Goal: Task Accomplishment & Management: Use online tool/utility

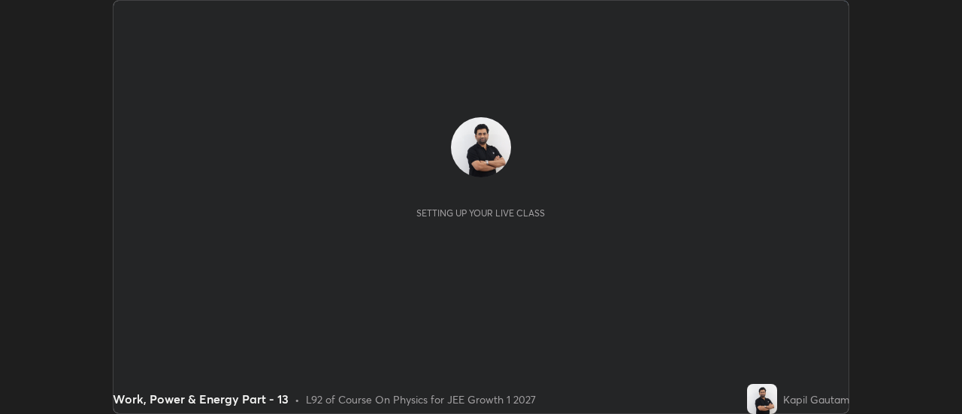
scroll to position [414, 962]
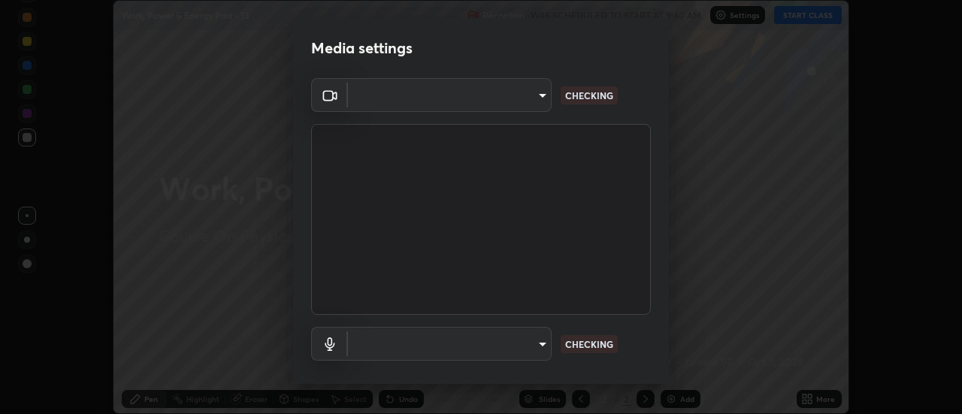
type input "4c72da43d9f8fe59a3f1c51c15ce5ef4700dc23536a29d5760a7834eb8cafeb2"
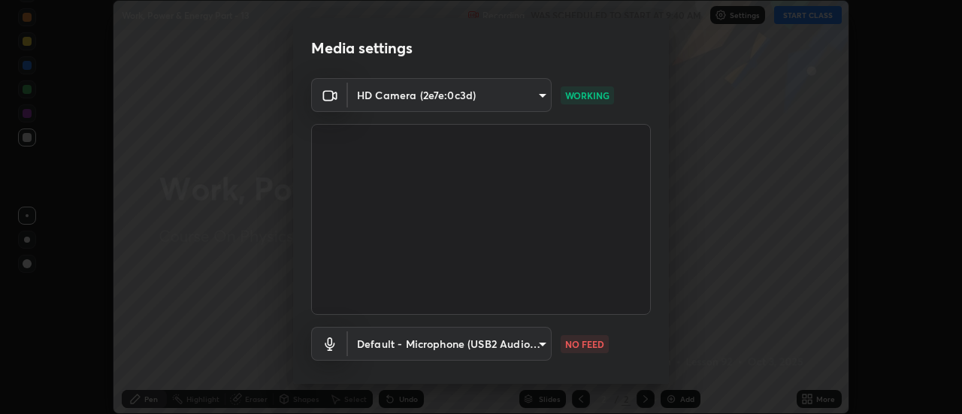
click at [500, 337] on body "Erase all Work, Power & Energy Part - 13 Recording WAS SCHEDULED TO START AT 9:…" at bounding box center [481, 207] width 962 height 414
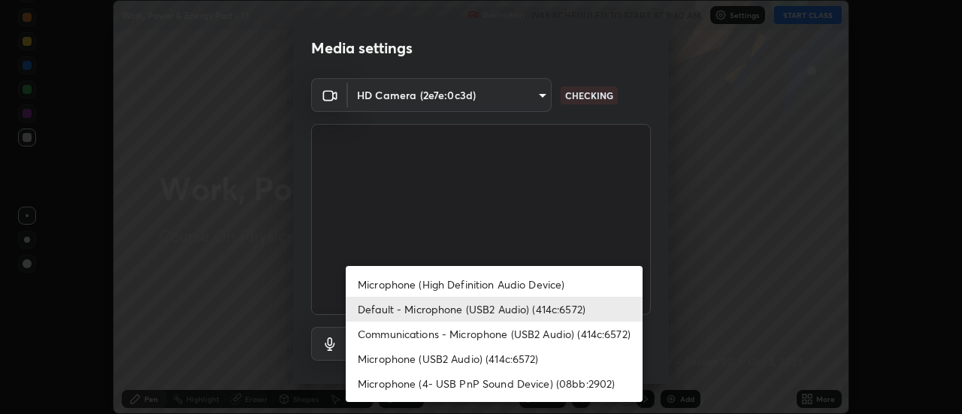
click at [390, 277] on li "Microphone (High Definition Audio Device)" at bounding box center [494, 284] width 297 height 25
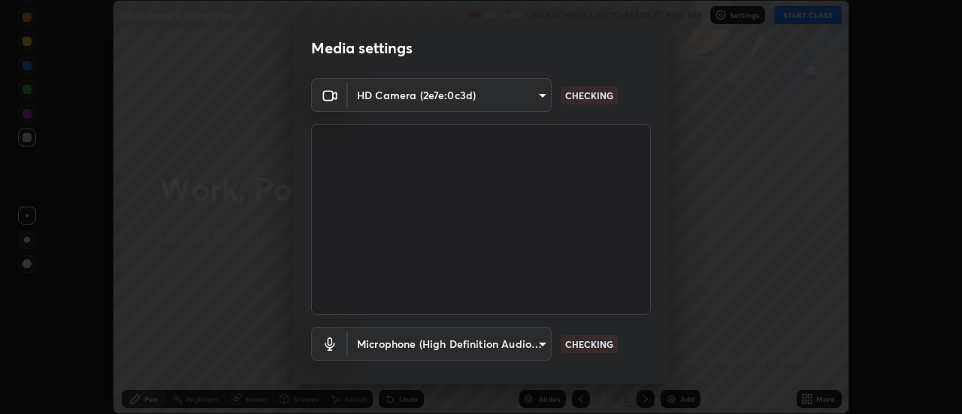
click at [428, 343] on body "Erase all Work, Power & Energy Part - 13 Recording WAS SCHEDULED TO START AT 9:…" at bounding box center [481, 207] width 962 height 414
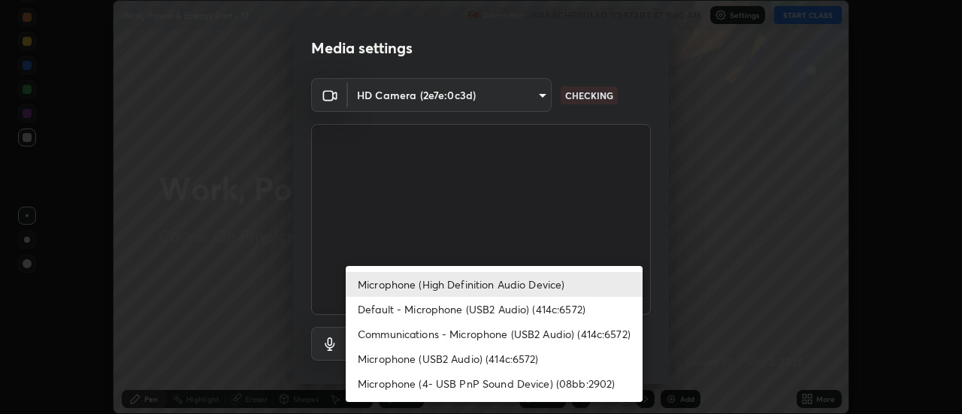
click at [387, 304] on li "Default - Microphone (USB2 Audio) (414c:6572)" at bounding box center [494, 309] width 297 height 25
type input "default"
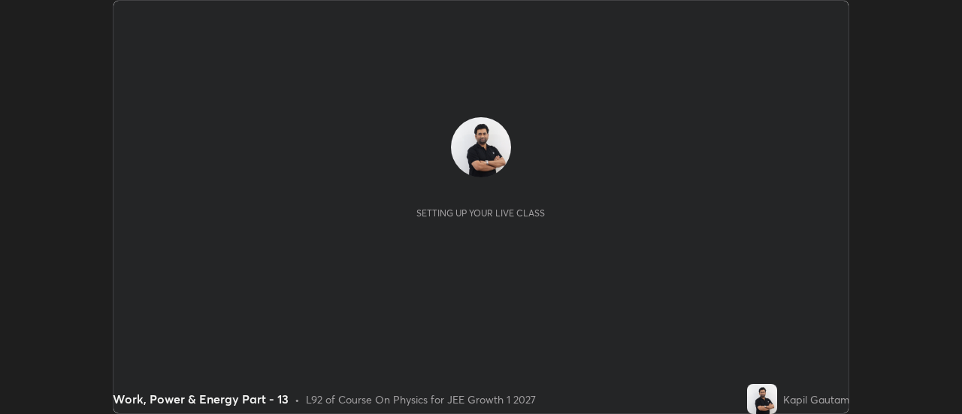
scroll to position [414, 962]
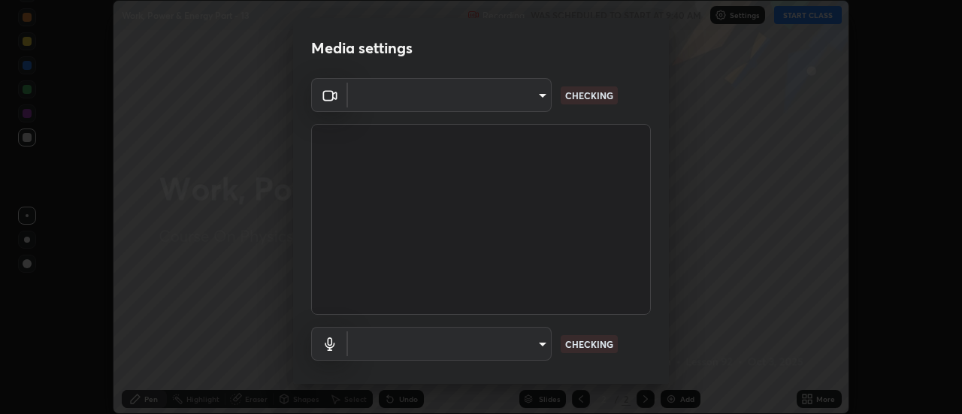
type input "4c72da43d9f8fe59a3f1c51c15ce5ef4700dc23536a29d5760a7834eb8cafeb2"
type input "default"
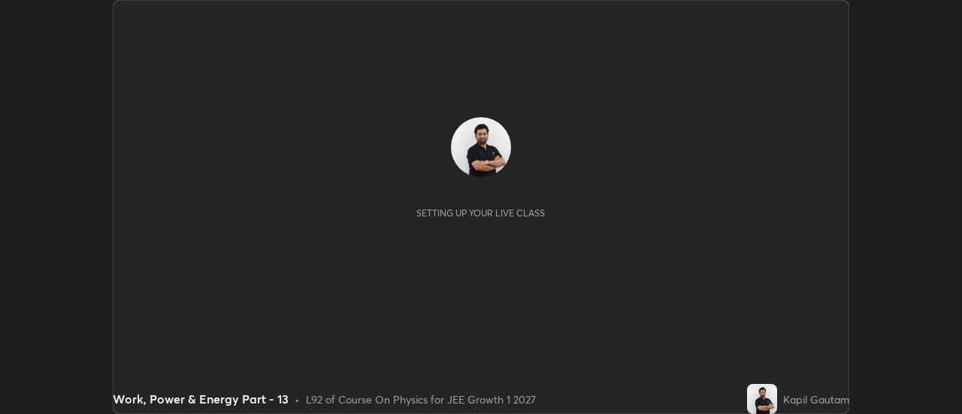
scroll to position [414, 962]
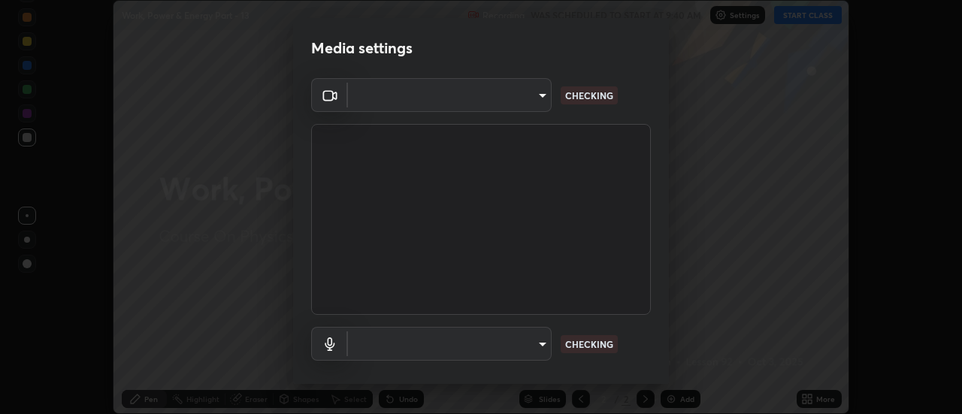
type input "4c72da43d9f8fe59a3f1c51c15ce5ef4700dc23536a29d5760a7834eb8cafeb2"
type input "default"
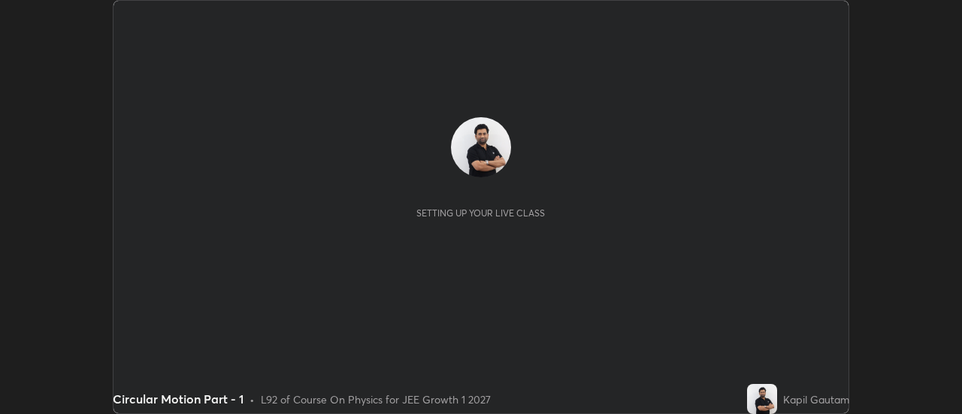
scroll to position [414, 962]
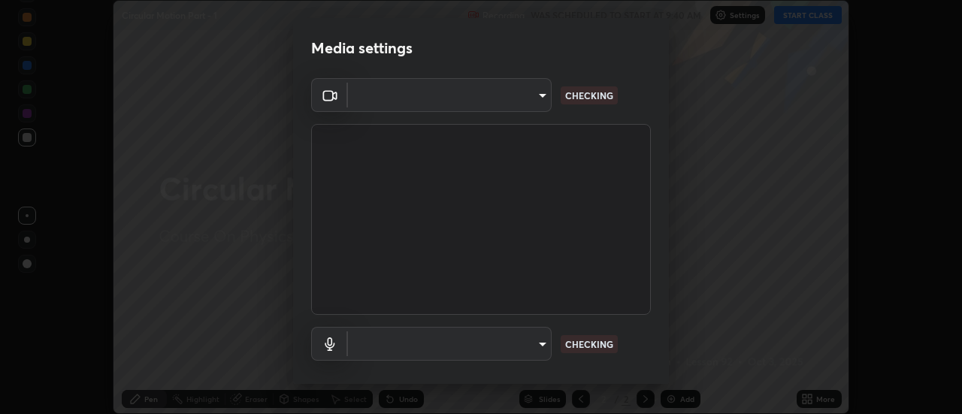
type input "4c72da43d9f8fe59a3f1c51c15ce5ef4700dc23536a29d5760a7834eb8cafeb2"
click at [389, 345] on body "Erase all Circular Motion Part - 1 Recording WAS SCHEDULED TO START AT 9:40 AM …" at bounding box center [481, 207] width 962 height 414
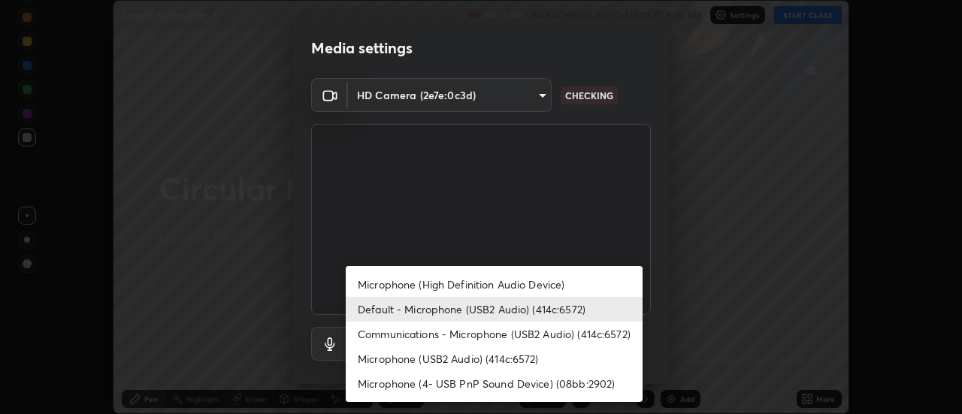
click at [379, 286] on li "Microphone (High Definition Audio Device)" at bounding box center [494, 284] width 297 height 25
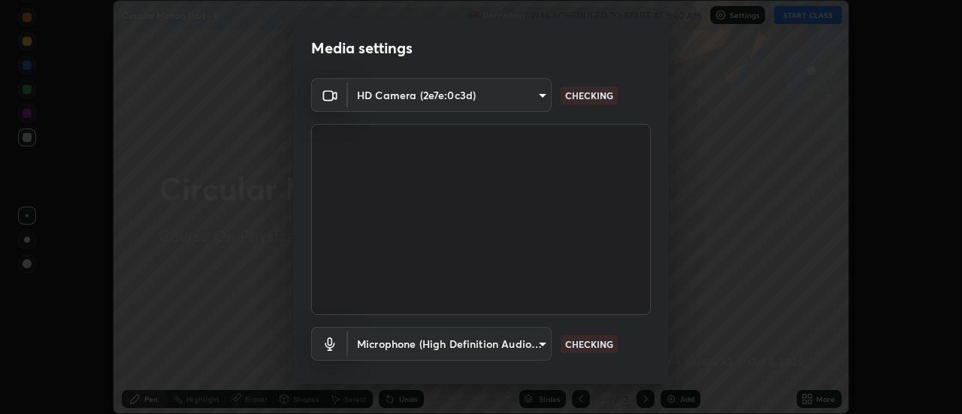
click at [386, 346] on body "Erase all Circular Motion Part - 1 Recording WAS SCHEDULED TO START AT 9:40 AM …" at bounding box center [481, 207] width 962 height 414
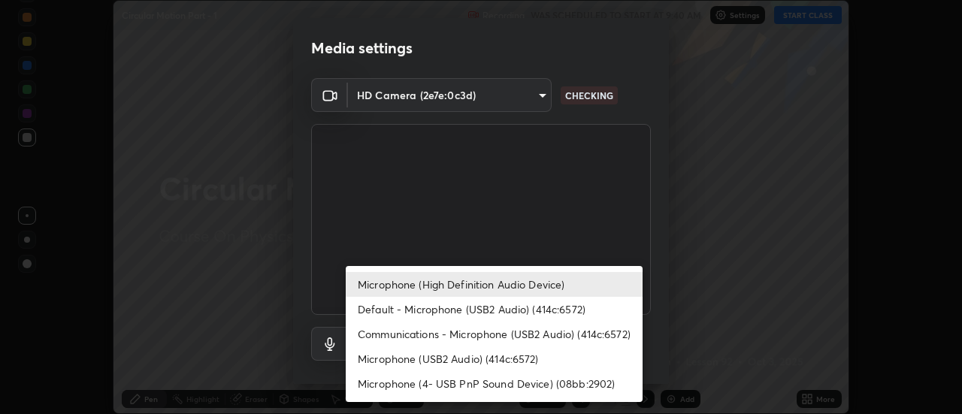
click at [380, 307] on li "Default - Microphone (USB2 Audio) (414c:6572)" at bounding box center [494, 309] width 297 height 25
type input "default"
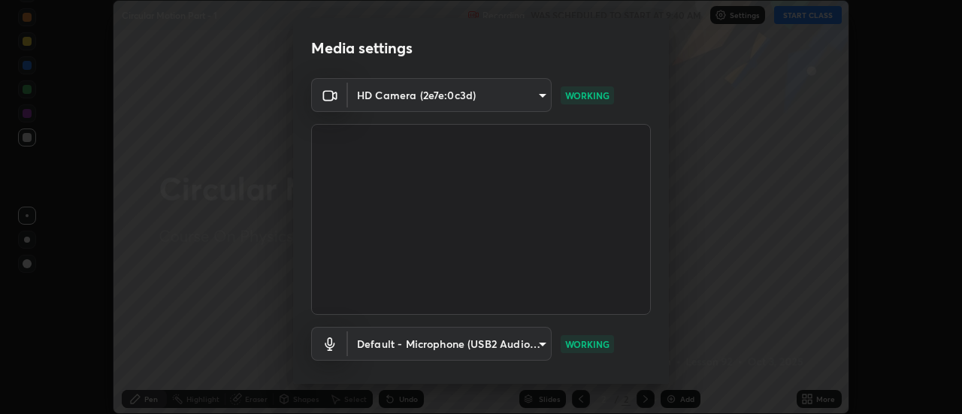
scroll to position [79, 0]
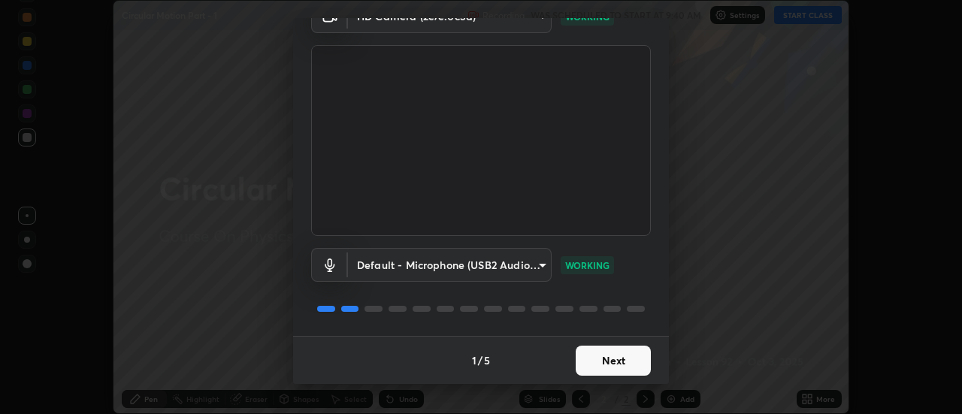
click at [621, 369] on button "Next" at bounding box center [613, 361] width 75 height 30
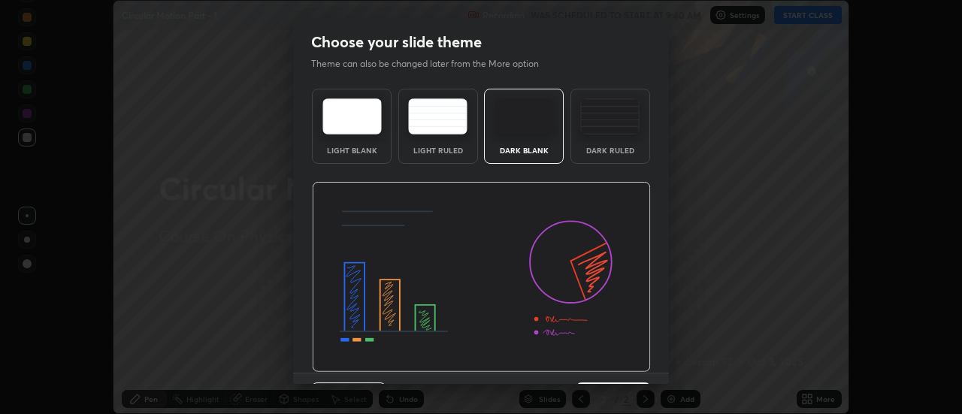
scroll to position [37, 0]
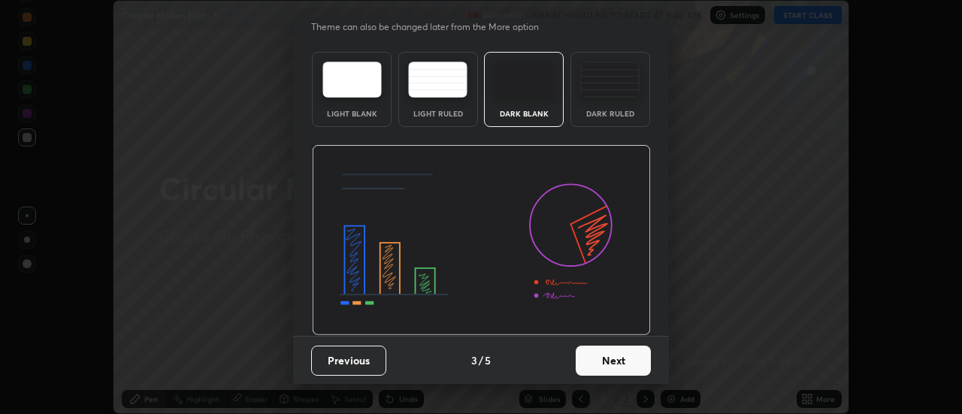
click at [616, 365] on button "Next" at bounding box center [613, 361] width 75 height 30
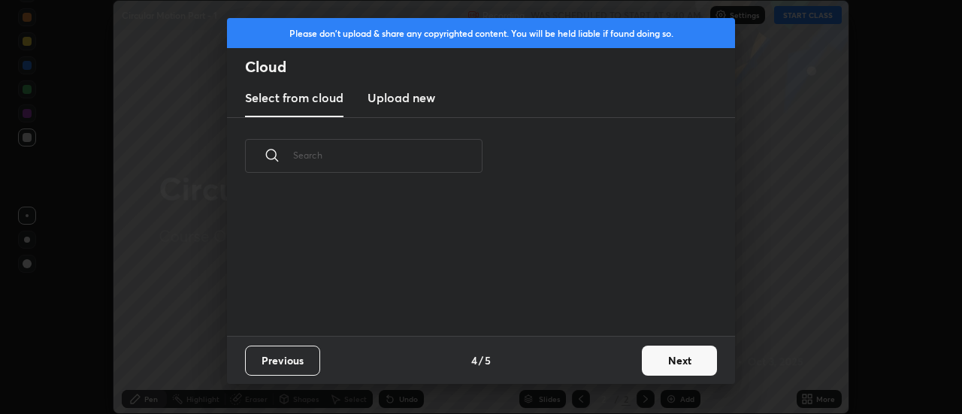
scroll to position [141, 483]
click at [665, 368] on button "Next" at bounding box center [679, 361] width 75 height 30
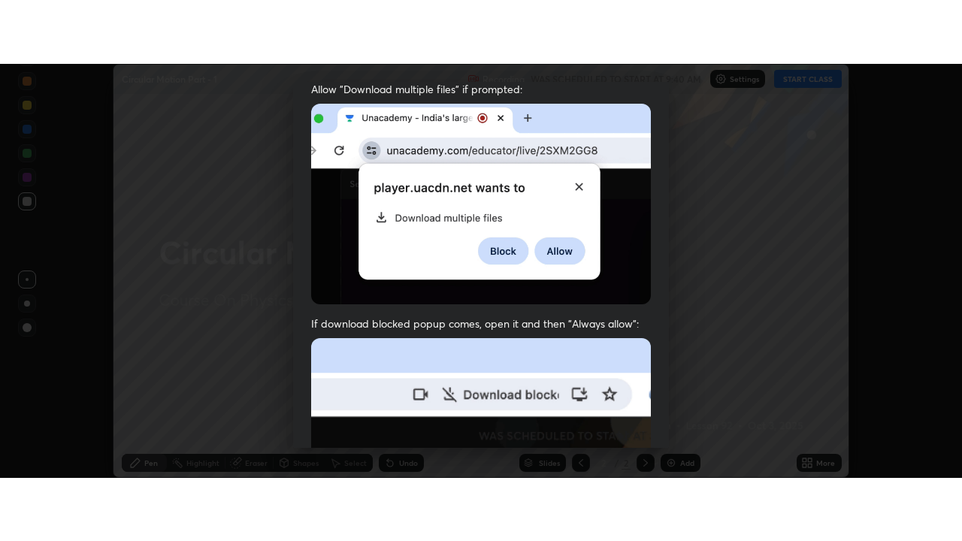
scroll to position [386, 0]
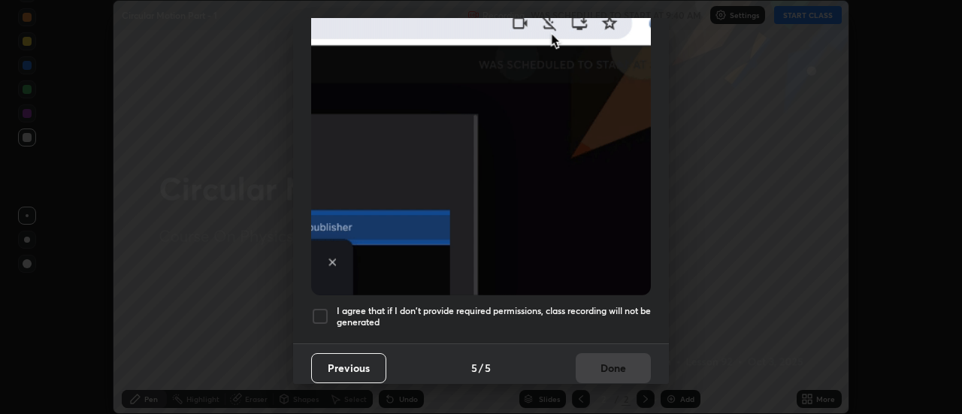
click at [317, 312] on div at bounding box center [320, 316] width 18 height 18
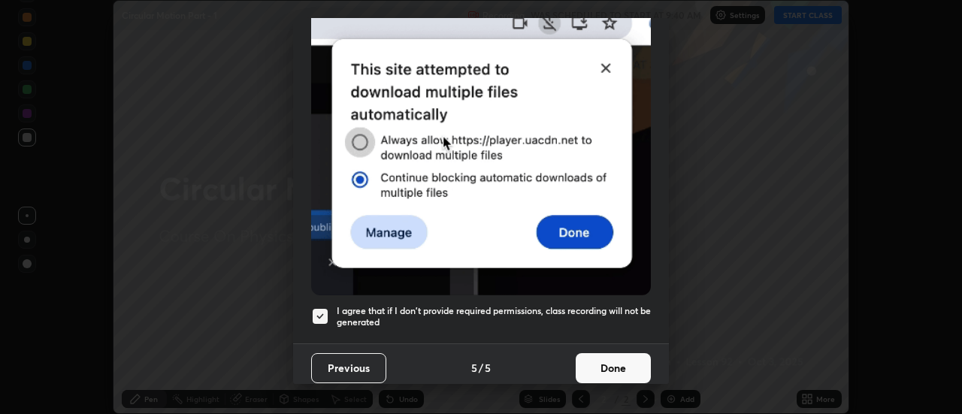
click at [601, 368] on button "Done" at bounding box center [613, 368] width 75 height 30
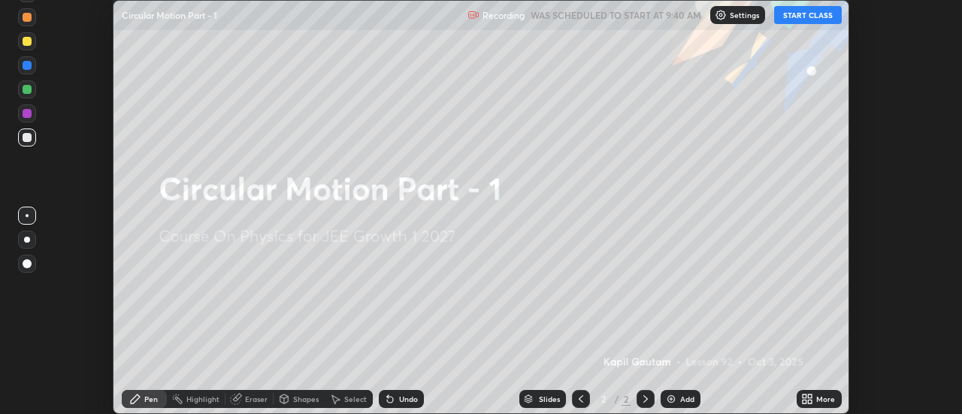
click at [809, 401] on icon at bounding box center [811, 402] width 4 height 4
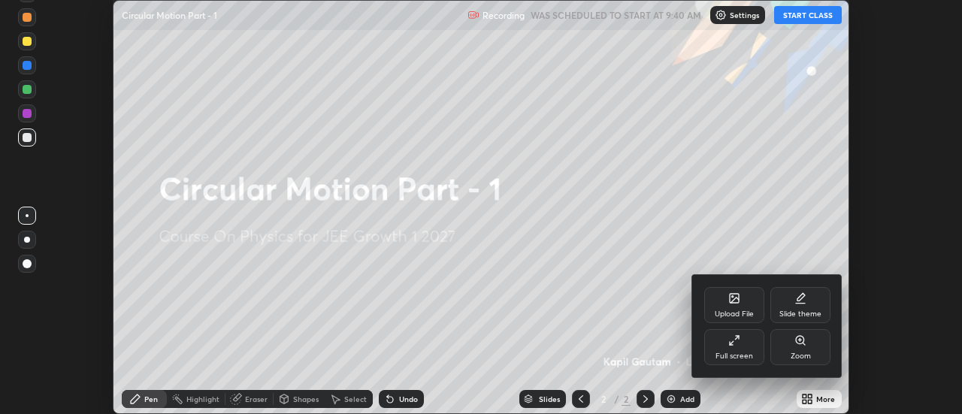
click at [728, 347] on div "Full screen" at bounding box center [734, 347] width 60 height 36
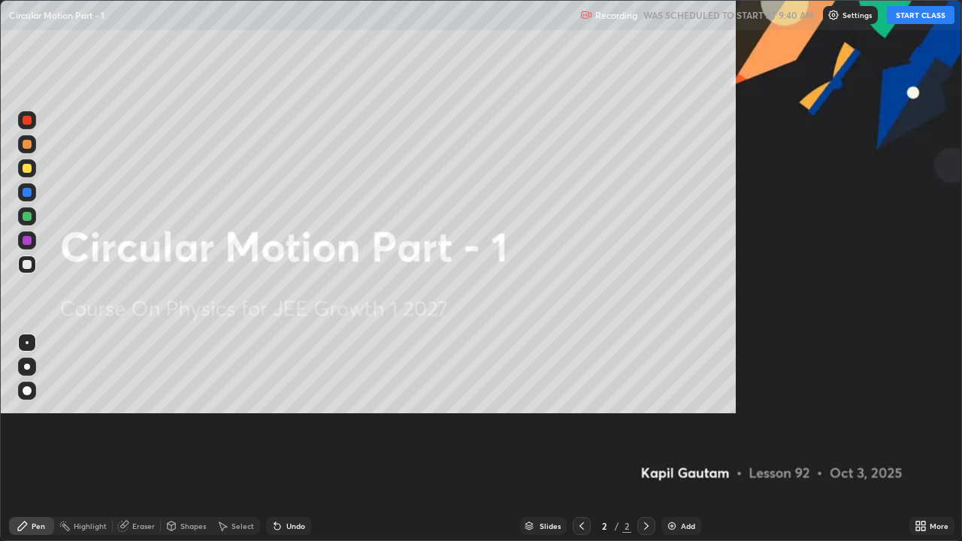
scroll to position [541, 962]
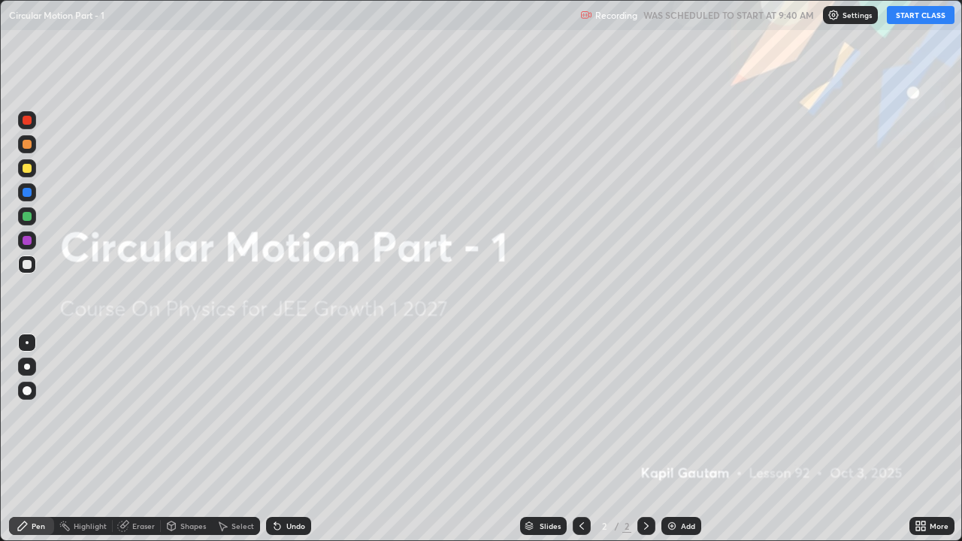
click at [674, 413] on img at bounding box center [672, 526] width 12 height 12
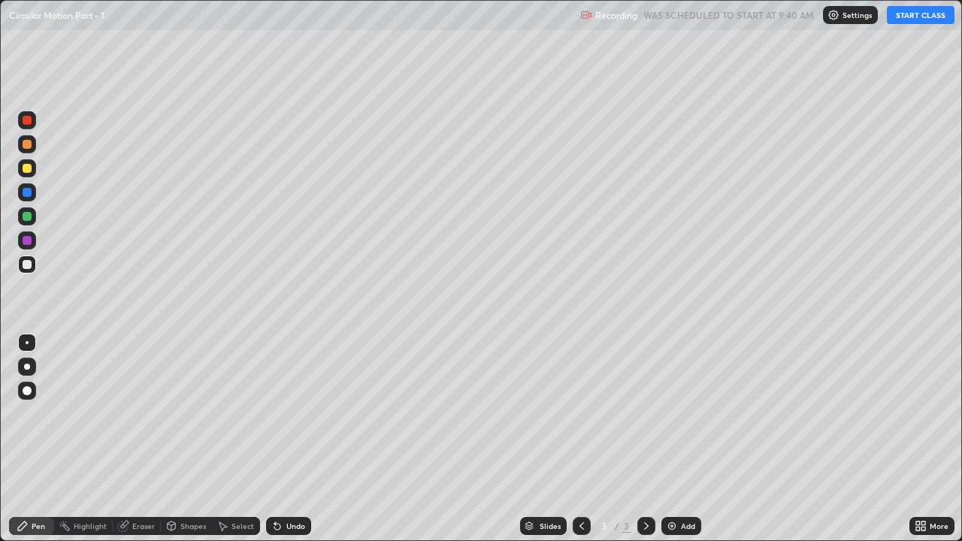
click at [911, 21] on button "START CLASS" at bounding box center [921, 15] width 68 height 18
click at [33, 366] on div at bounding box center [27, 367] width 18 height 18
click at [25, 217] on div at bounding box center [27, 216] width 9 height 9
click at [675, 413] on img at bounding box center [672, 526] width 12 height 12
click at [30, 267] on div at bounding box center [27, 264] width 9 height 9
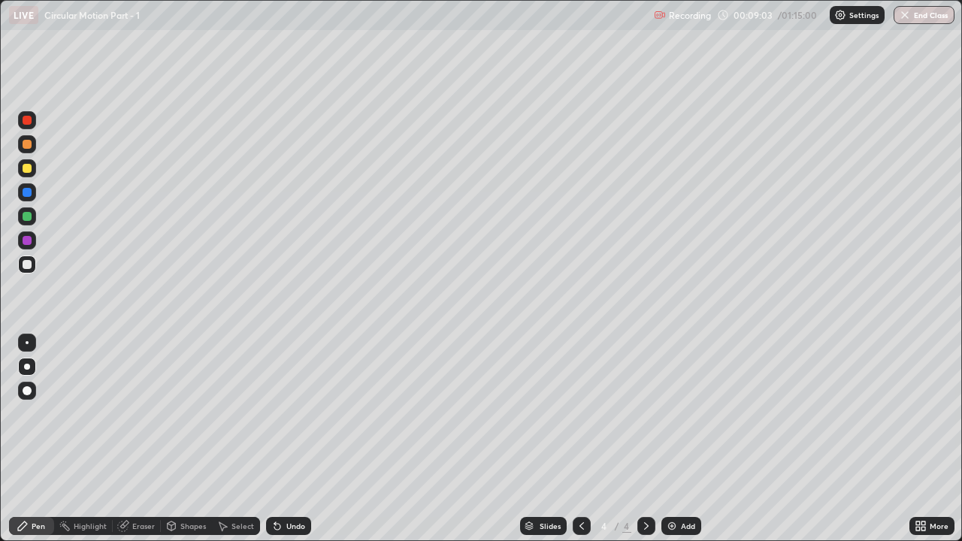
click at [29, 247] on div at bounding box center [27, 241] width 18 height 18
click at [33, 265] on div at bounding box center [27, 265] width 18 height 18
click at [686, 413] on div "Add" at bounding box center [688, 526] width 14 height 8
click at [28, 168] on div at bounding box center [27, 168] width 9 height 9
click at [677, 413] on div "Add" at bounding box center [682, 526] width 40 height 18
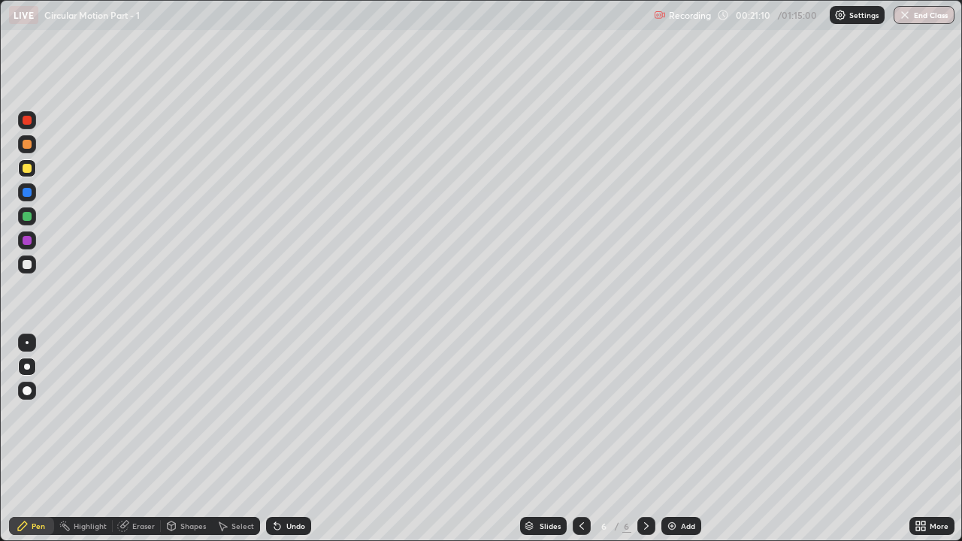
click at [32, 266] on div at bounding box center [27, 265] width 18 height 18
click at [685, 413] on div "Add" at bounding box center [688, 526] width 14 height 8
click at [27, 171] on div at bounding box center [27, 168] width 9 height 9
click at [294, 413] on div "Undo" at bounding box center [295, 526] width 19 height 8
click at [290, 413] on div "Undo" at bounding box center [295, 526] width 19 height 8
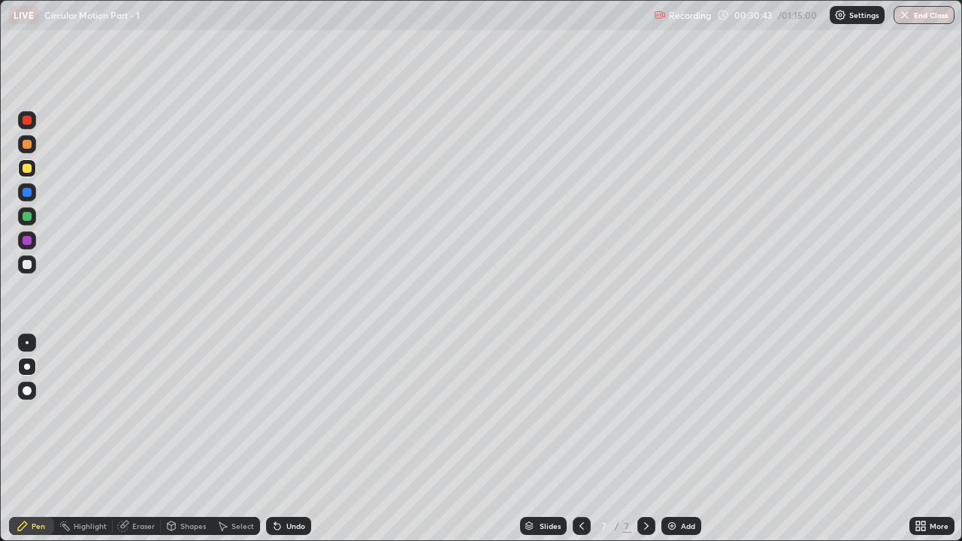
click at [288, 413] on div "Undo" at bounding box center [295, 526] width 19 height 8
click at [292, 413] on div "Undo" at bounding box center [295, 526] width 19 height 8
click at [28, 265] on div at bounding box center [27, 264] width 9 height 9
click at [229, 413] on div "Select" at bounding box center [236, 526] width 48 height 18
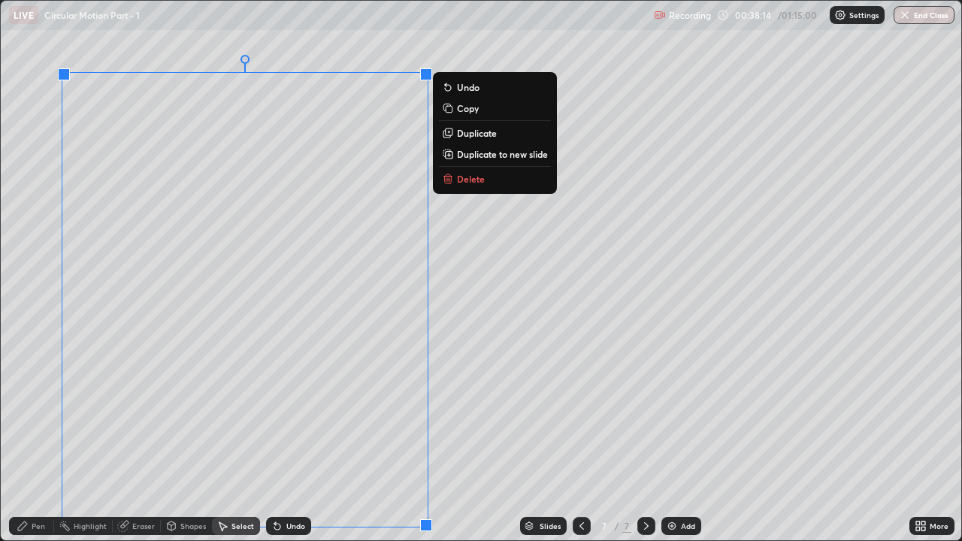
click at [516, 156] on p "Duplicate to new slide" at bounding box center [502, 154] width 91 height 12
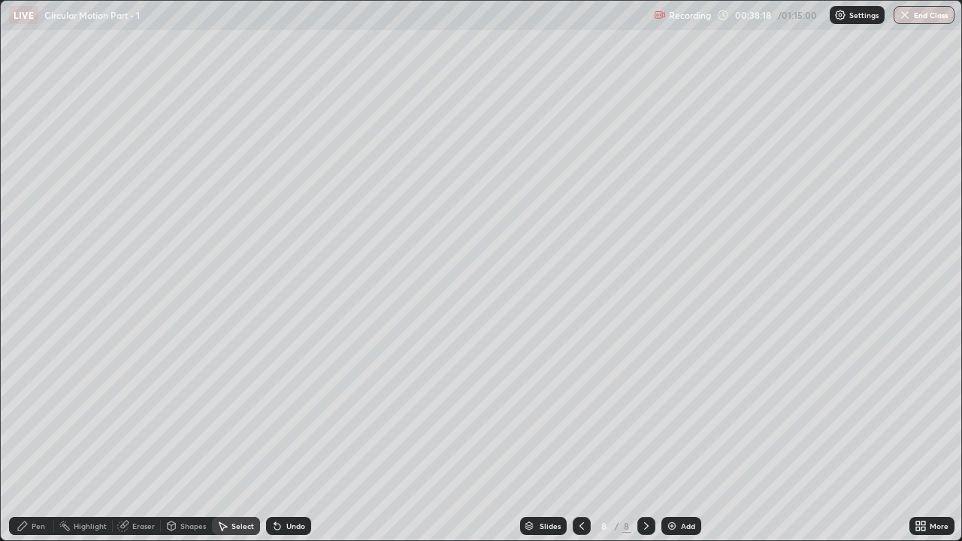
click at [49, 413] on div "Pen" at bounding box center [31, 526] width 45 height 18
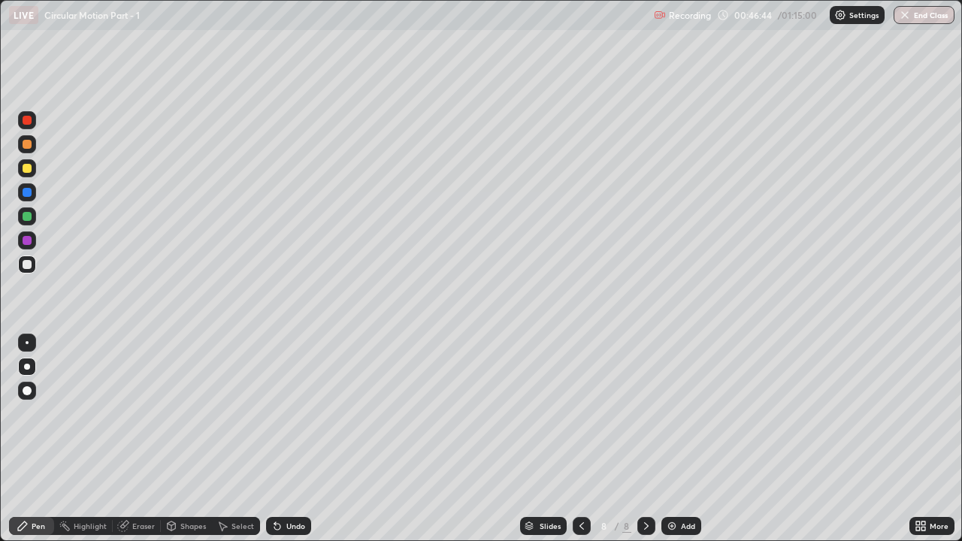
click at [676, 413] on img at bounding box center [672, 526] width 12 height 12
click at [574, 413] on div at bounding box center [582, 526] width 18 height 18
click at [645, 413] on icon at bounding box center [647, 526] width 12 height 12
click at [581, 413] on icon at bounding box center [582, 526] width 12 height 12
click at [642, 413] on icon at bounding box center [647, 526] width 12 height 12
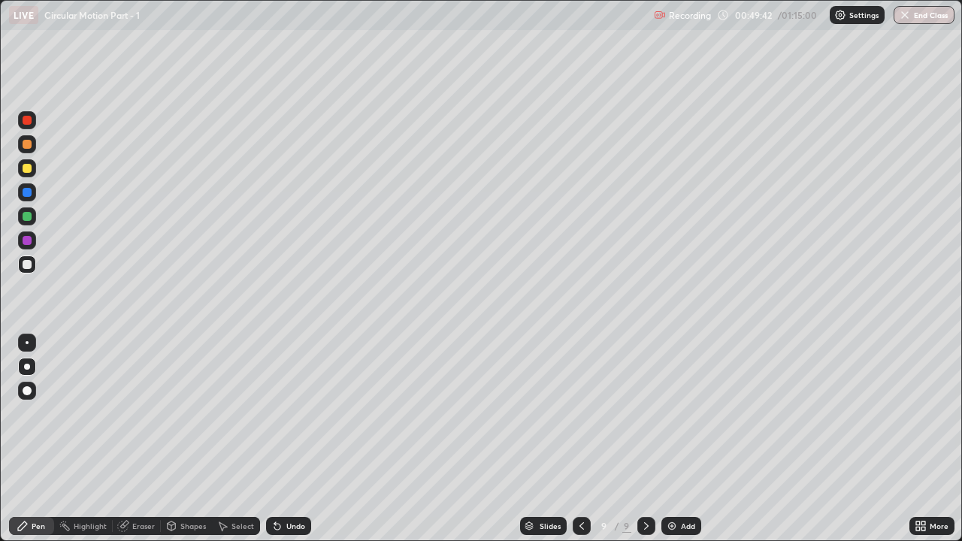
click at [677, 413] on div "Add" at bounding box center [682, 526] width 40 height 18
click at [292, 413] on div "Undo" at bounding box center [295, 526] width 19 height 8
click at [288, 413] on div "Undo" at bounding box center [295, 526] width 19 height 8
click at [677, 413] on div "Add" at bounding box center [682, 526] width 40 height 18
click at [29, 168] on div at bounding box center [27, 168] width 9 height 9
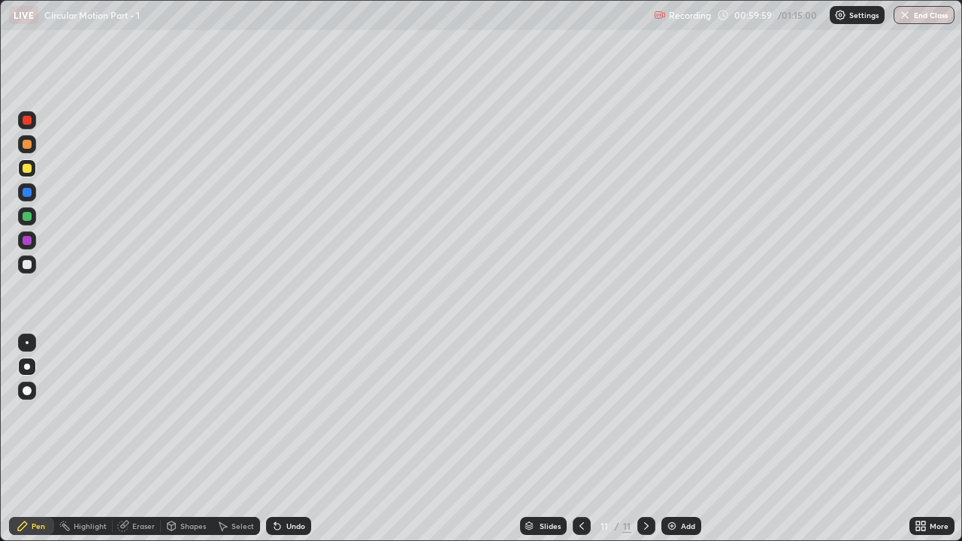
click at [686, 413] on div "Add" at bounding box center [688, 526] width 14 height 8
click at [30, 265] on div at bounding box center [27, 264] width 9 height 9
click at [692, 413] on div "Add" at bounding box center [688, 526] width 14 height 8
click at [30, 171] on div at bounding box center [27, 168] width 9 height 9
click at [691, 413] on div "Add" at bounding box center [688, 526] width 14 height 8
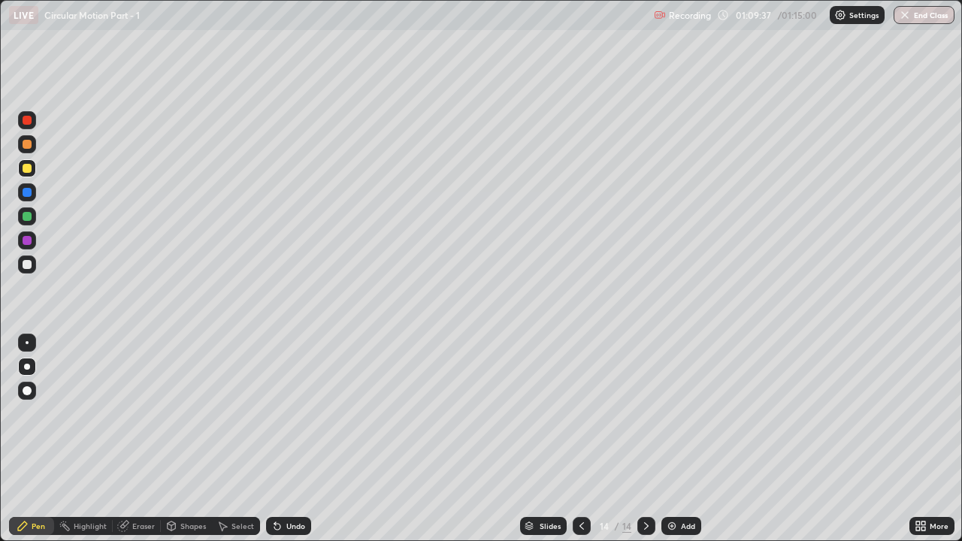
click at [32, 265] on div at bounding box center [27, 265] width 18 height 18
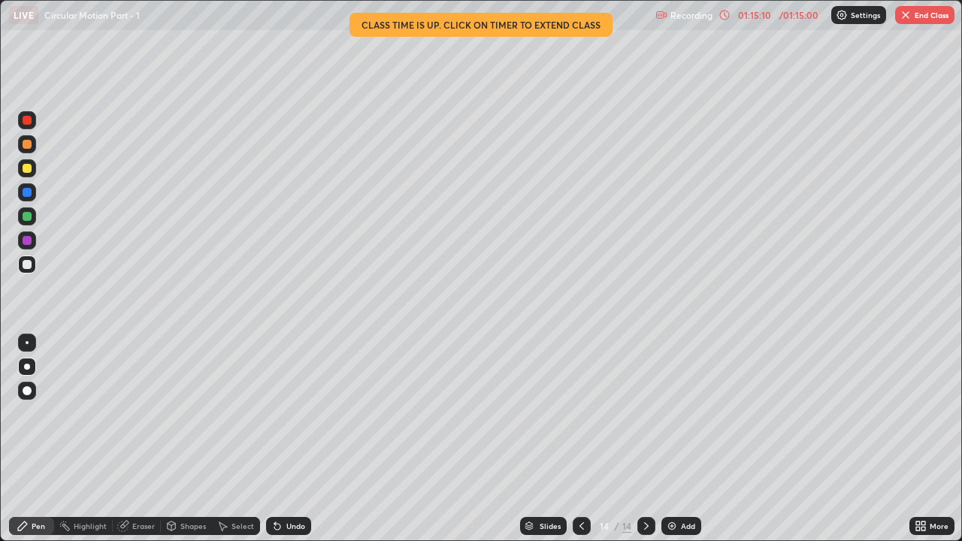
click at [934, 20] on button "End Class" at bounding box center [924, 15] width 59 height 18
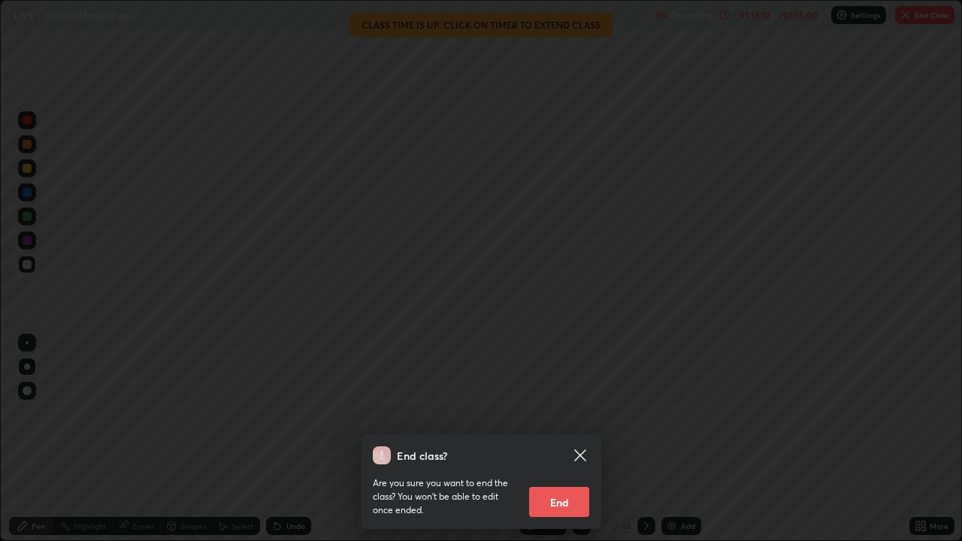
click at [570, 413] on button "End" at bounding box center [559, 502] width 60 height 30
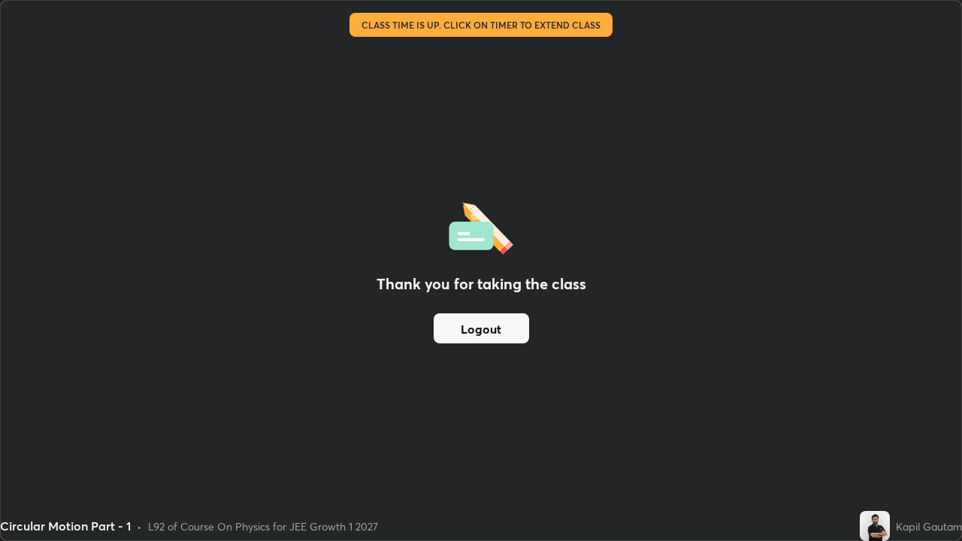
click at [485, 330] on button "Logout" at bounding box center [481, 328] width 95 height 30
